Goal: Task Accomplishment & Management: Manage account settings

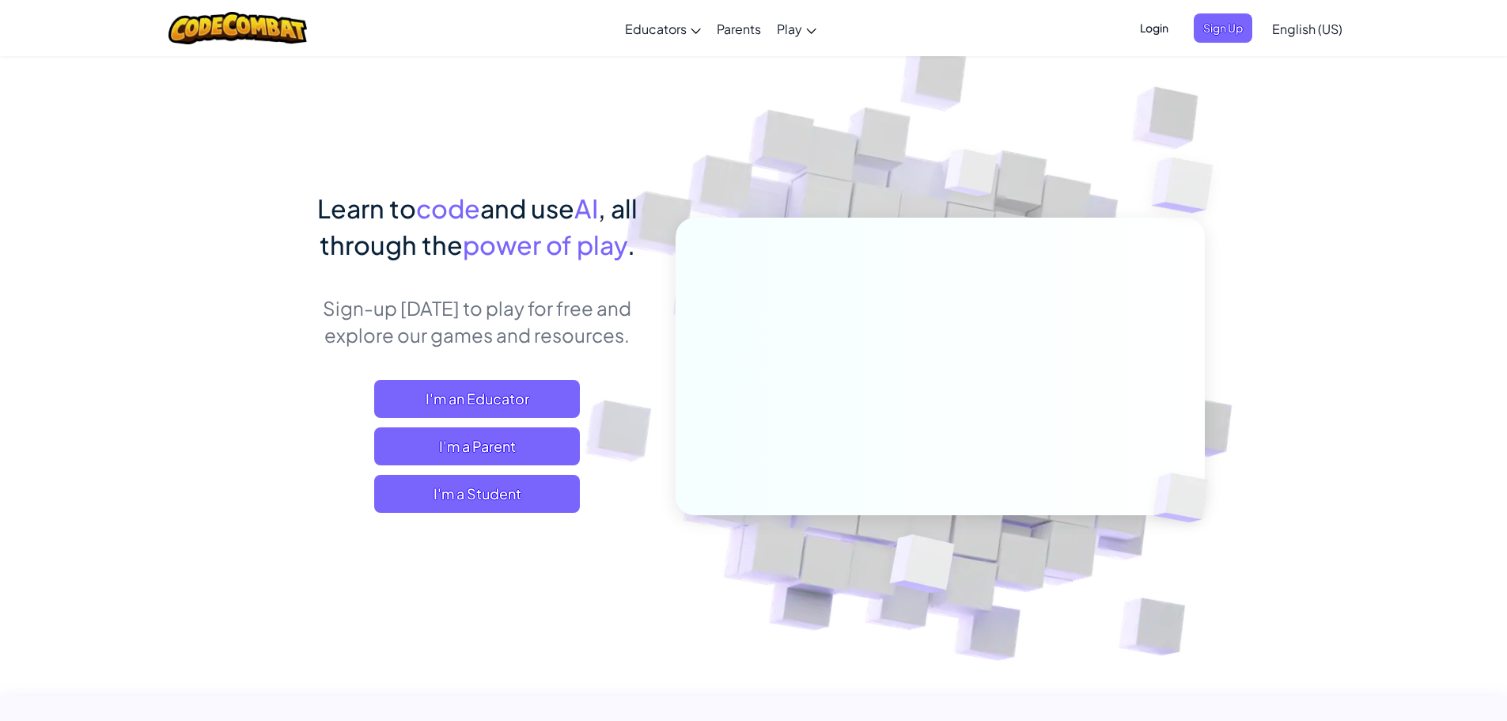
click at [1153, 26] on span "Login" at bounding box center [1153, 27] width 47 height 29
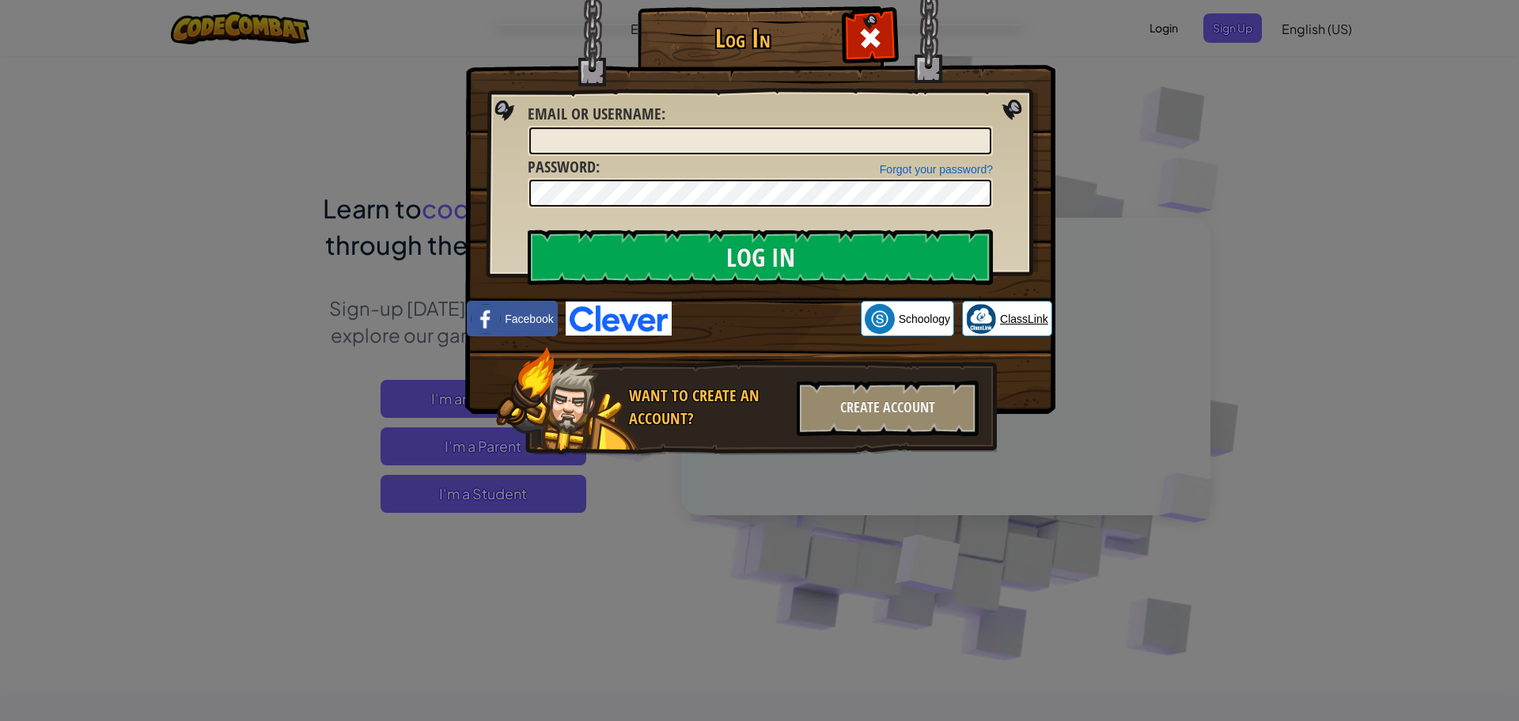
drag, startPoint x: 877, startPoint y: 312, endPoint x: 1026, endPoint y: 310, distance: 148.7
click at [811, 143] on input "Email or Username :" at bounding box center [760, 140] width 462 height 27
type input "[EMAIL_ADDRESS][DOMAIN_NAME]"
click at [528, 229] on input "Log In" at bounding box center [760, 256] width 465 height 55
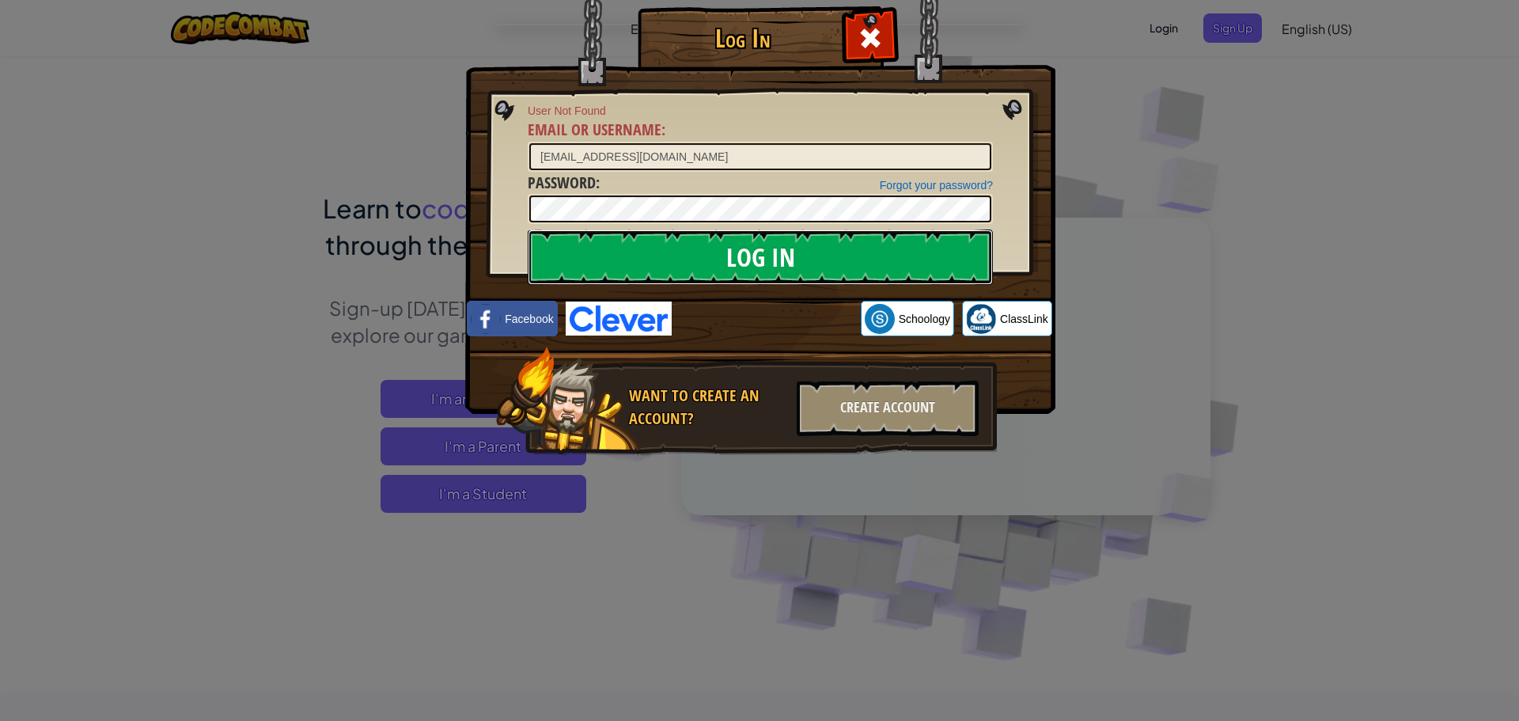
click at [778, 240] on input "Log In" at bounding box center [760, 256] width 465 height 55
click at [700, 149] on input "[EMAIL_ADDRESS][DOMAIN_NAME]" at bounding box center [760, 156] width 462 height 27
click at [884, 42] on div at bounding box center [870, 36] width 50 height 50
